Goal: Task Accomplishment & Management: Use online tool/utility

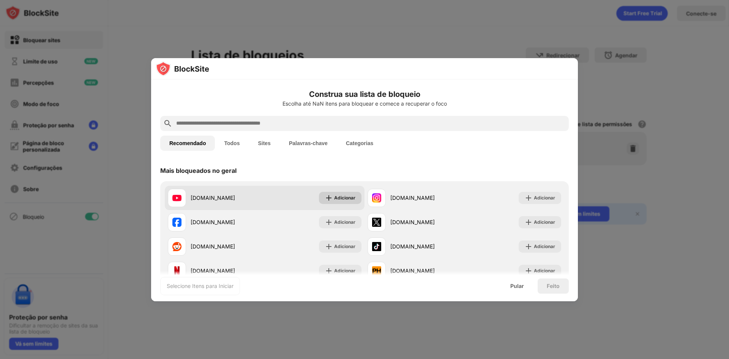
click at [348, 197] on font "Adicionar" at bounding box center [344, 198] width 21 height 6
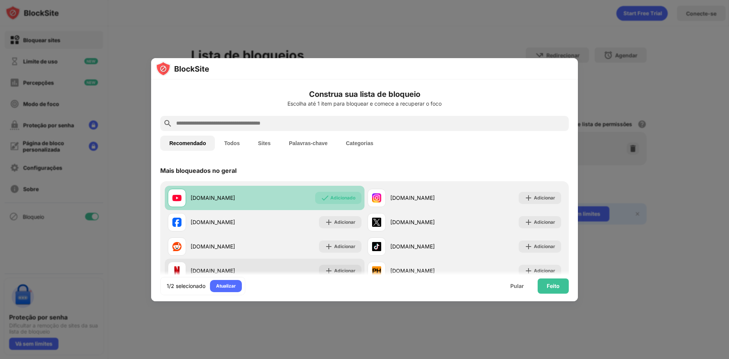
scroll to position [38, 0]
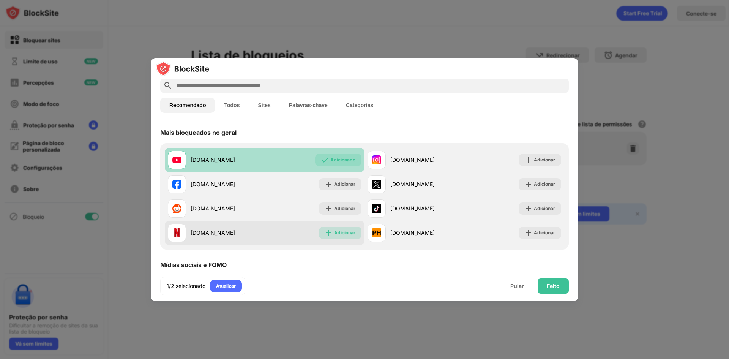
click at [343, 234] on font "Adicionar" at bounding box center [344, 233] width 21 height 6
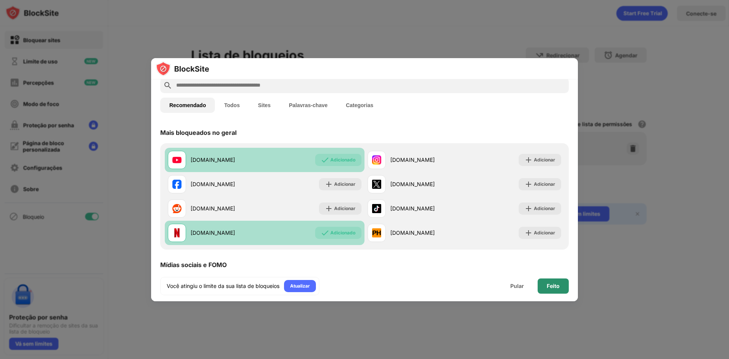
click at [558, 291] on div "Feito" at bounding box center [552, 285] width 31 height 15
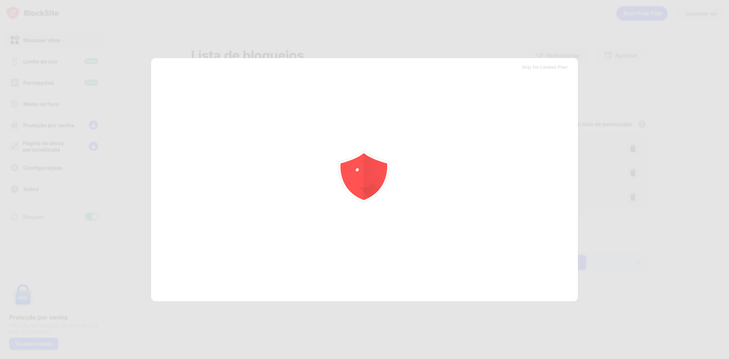
scroll to position [0, 0]
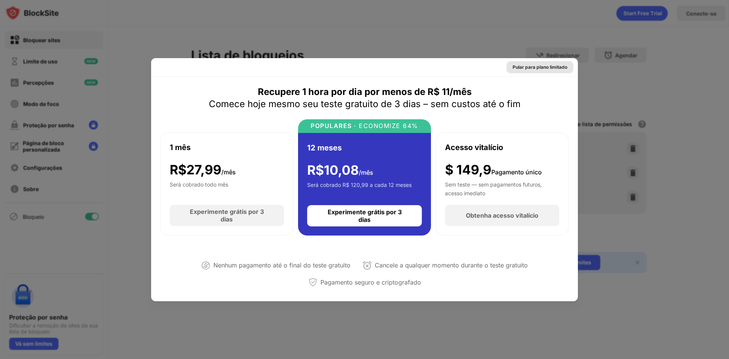
click at [552, 66] on font "Pular para plano limitado" at bounding box center [539, 67] width 55 height 6
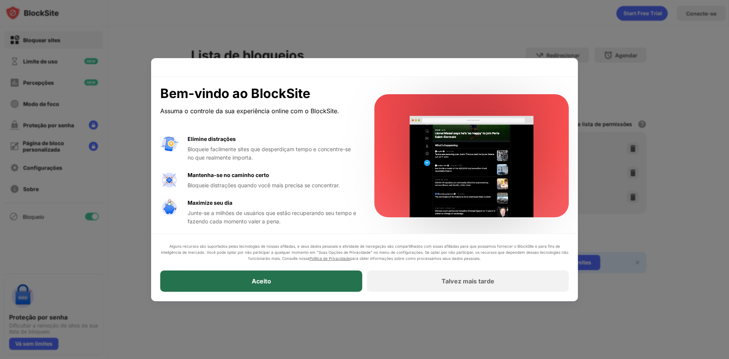
click at [342, 283] on div "Aceito" at bounding box center [261, 281] width 202 height 21
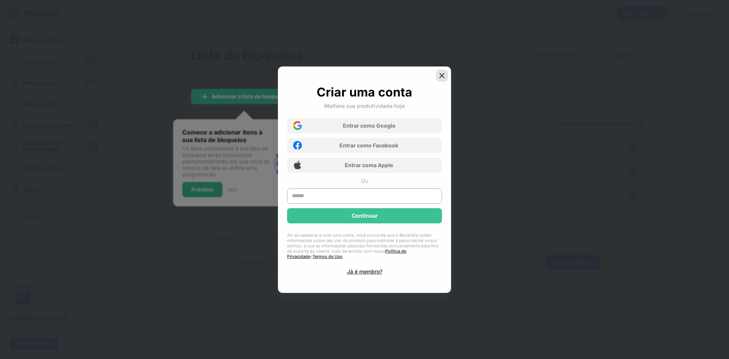
click at [438, 75] on img at bounding box center [442, 76] width 8 height 8
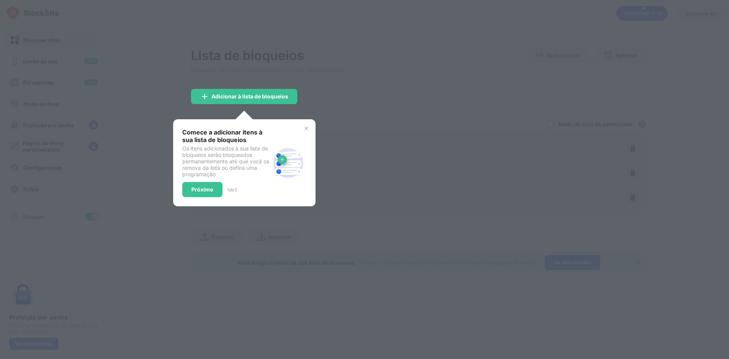
click at [314, 116] on div at bounding box center [364, 179] width 729 height 359
click at [307, 121] on div "Comece a adicionar itens à sua lista de bloqueios Os itens adicionados à sua li…" at bounding box center [244, 162] width 142 height 87
click at [309, 121] on div "Comece a adicionar itens à sua lista de bloqueios Os itens adicionados à sua li…" at bounding box center [244, 162] width 142 height 87
click at [304, 126] on img at bounding box center [306, 128] width 6 height 6
